Goal: Transaction & Acquisition: Purchase product/service

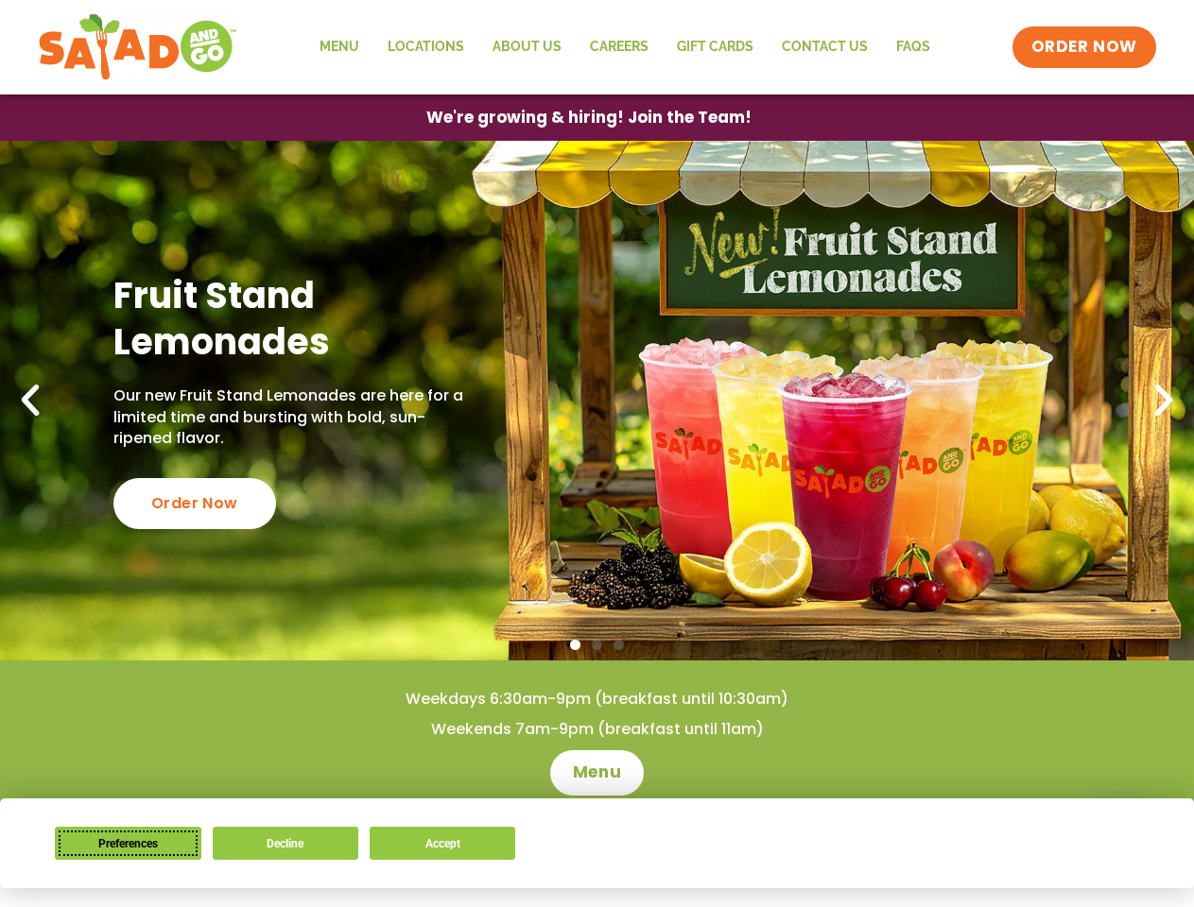
click at [128, 843] on button "Preferences" at bounding box center [128, 843] width 146 height 33
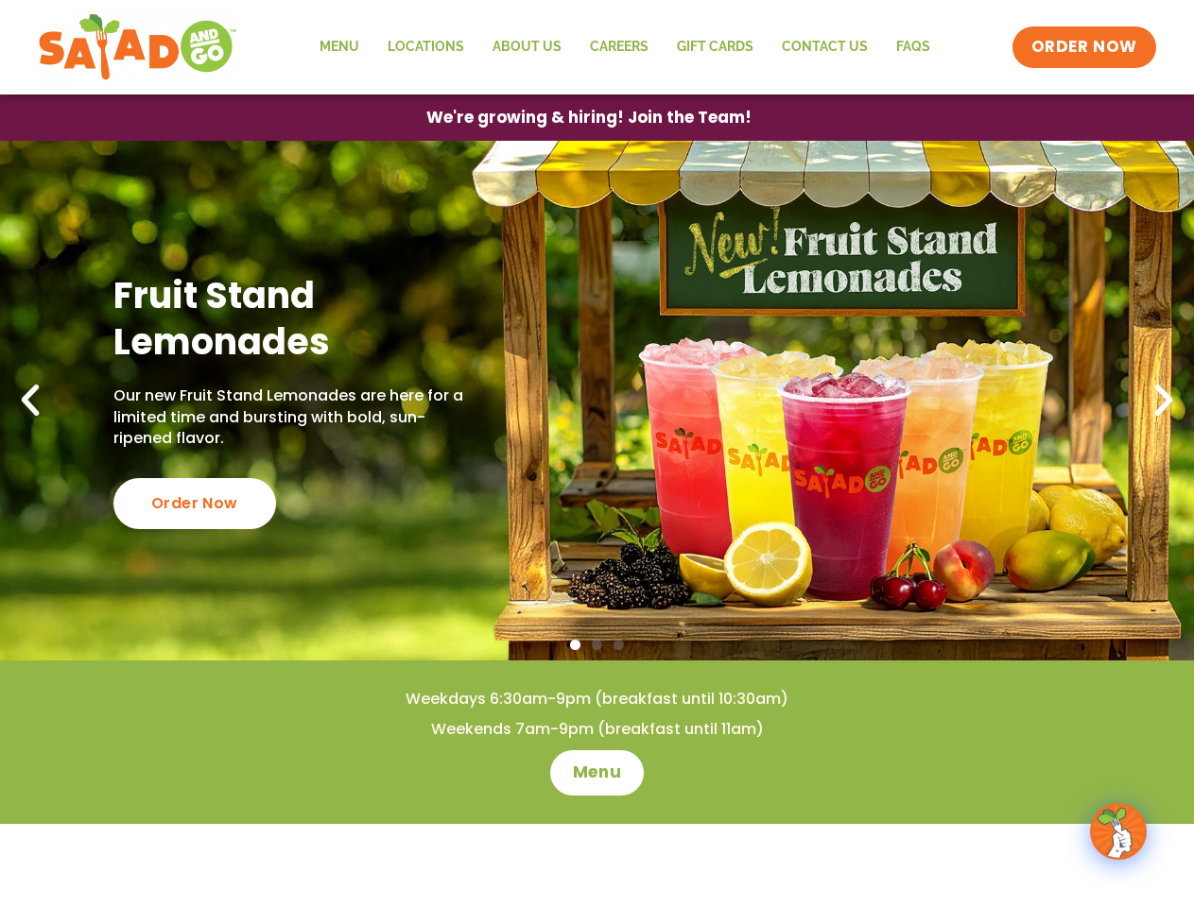
click at [1085, 47] on span "ORDER NOW" at bounding box center [1084, 47] width 117 height 25
